Goal: Task Accomplishment & Management: Use online tool/utility

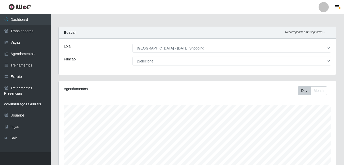
select select "471"
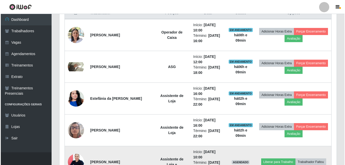
scroll to position [171, 0]
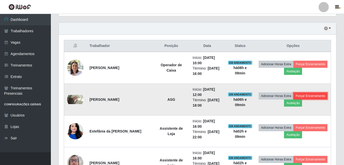
click at [314, 97] on button "Forçar Encerramento" at bounding box center [310, 95] width 34 height 7
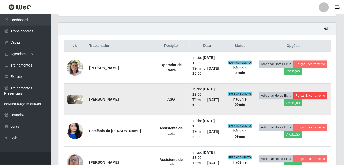
scroll to position [105, 275]
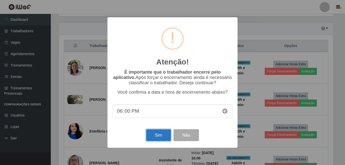
click at [156, 137] on button "Sim" at bounding box center [158, 135] width 25 height 12
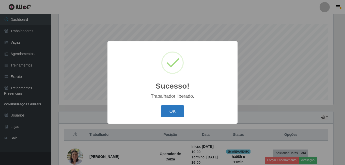
click at [182, 110] on button "OK" at bounding box center [173, 111] width 24 height 12
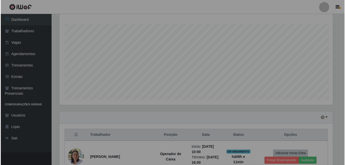
scroll to position [105, 277]
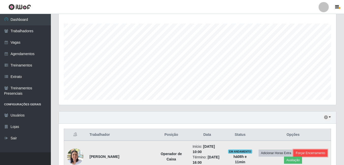
click at [307, 152] on button "Forçar Encerramento" at bounding box center [310, 153] width 34 height 7
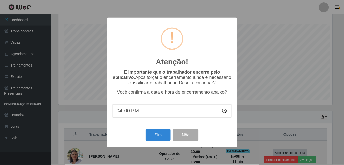
scroll to position [105, 275]
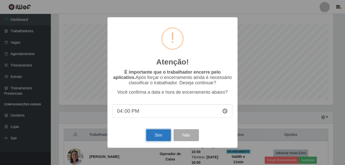
click at [168, 138] on button "Sim" at bounding box center [158, 135] width 25 height 12
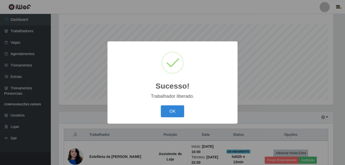
click at [179, 119] on div "OK Cancel" at bounding box center [173, 111] width 120 height 14
click at [170, 108] on button "OK" at bounding box center [173, 111] width 24 height 12
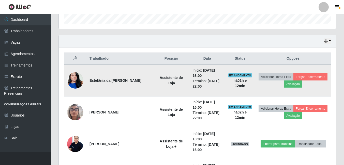
scroll to position [183, 0]
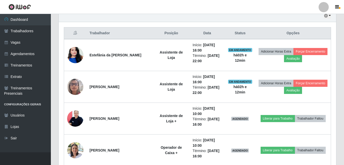
drag, startPoint x: -1, startPoint y: 85, endPoint x: 112, endPoint y: 5, distance: 138.3
click at [112, 5] on header "Perfil Alterar Senha Sair" at bounding box center [172, 7] width 344 height 14
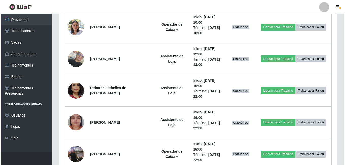
scroll to position [311, 0]
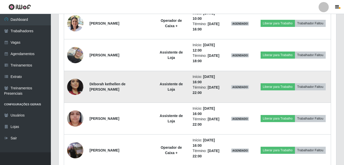
click at [74, 88] on img at bounding box center [75, 87] width 16 height 34
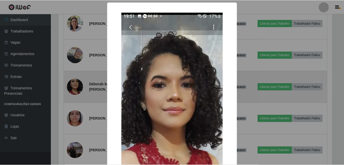
scroll to position [105, 275]
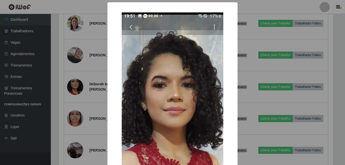
click at [158, 91] on img at bounding box center [173, 116] width 102 height 209
click at [83, 102] on div "× OK Cancel" at bounding box center [172, 82] width 345 height 165
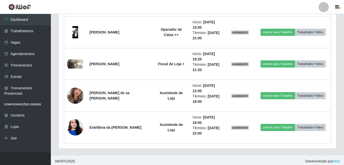
scroll to position [717, 0]
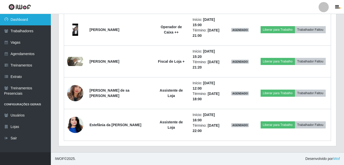
click at [29, 19] on link "Dashboard" at bounding box center [25, 19] width 51 height 11
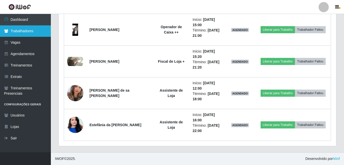
click at [25, 30] on link "Trabalhadores" at bounding box center [25, 30] width 51 height 11
